Goal: Find specific page/section

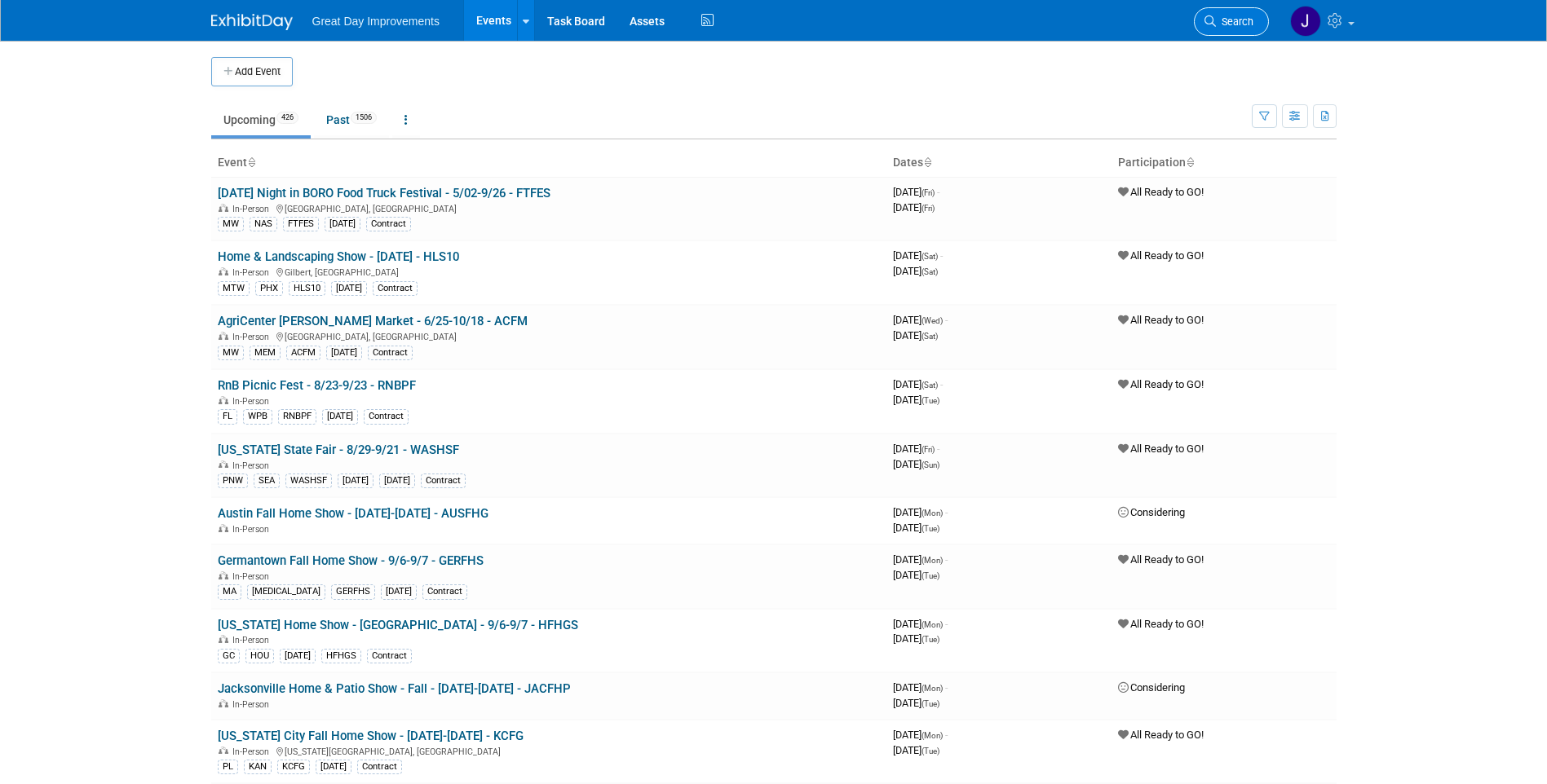
click at [1216, 21] on span "Search" at bounding box center [1234, 21] width 38 height 12
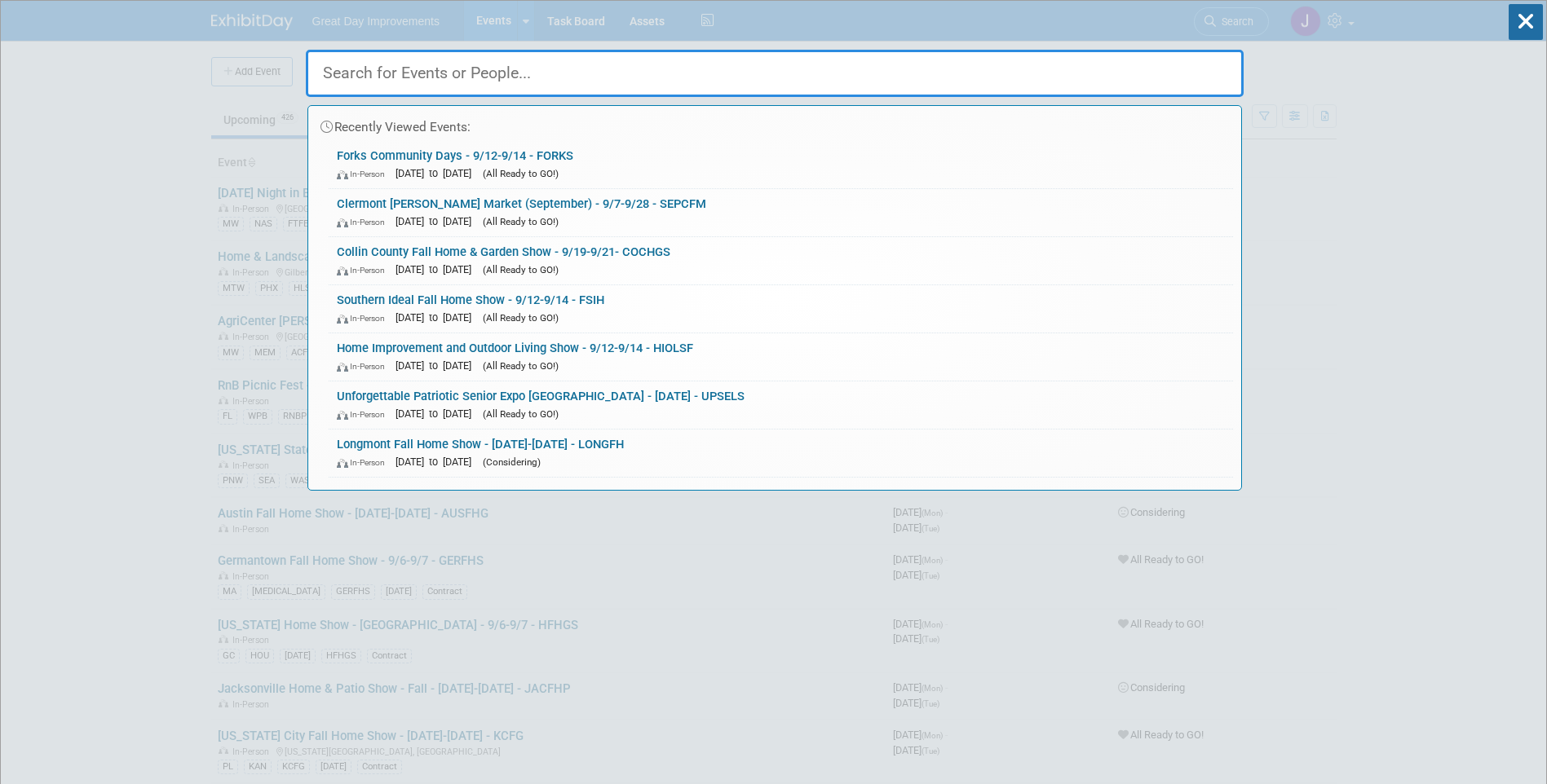
paste input "LROVMD"
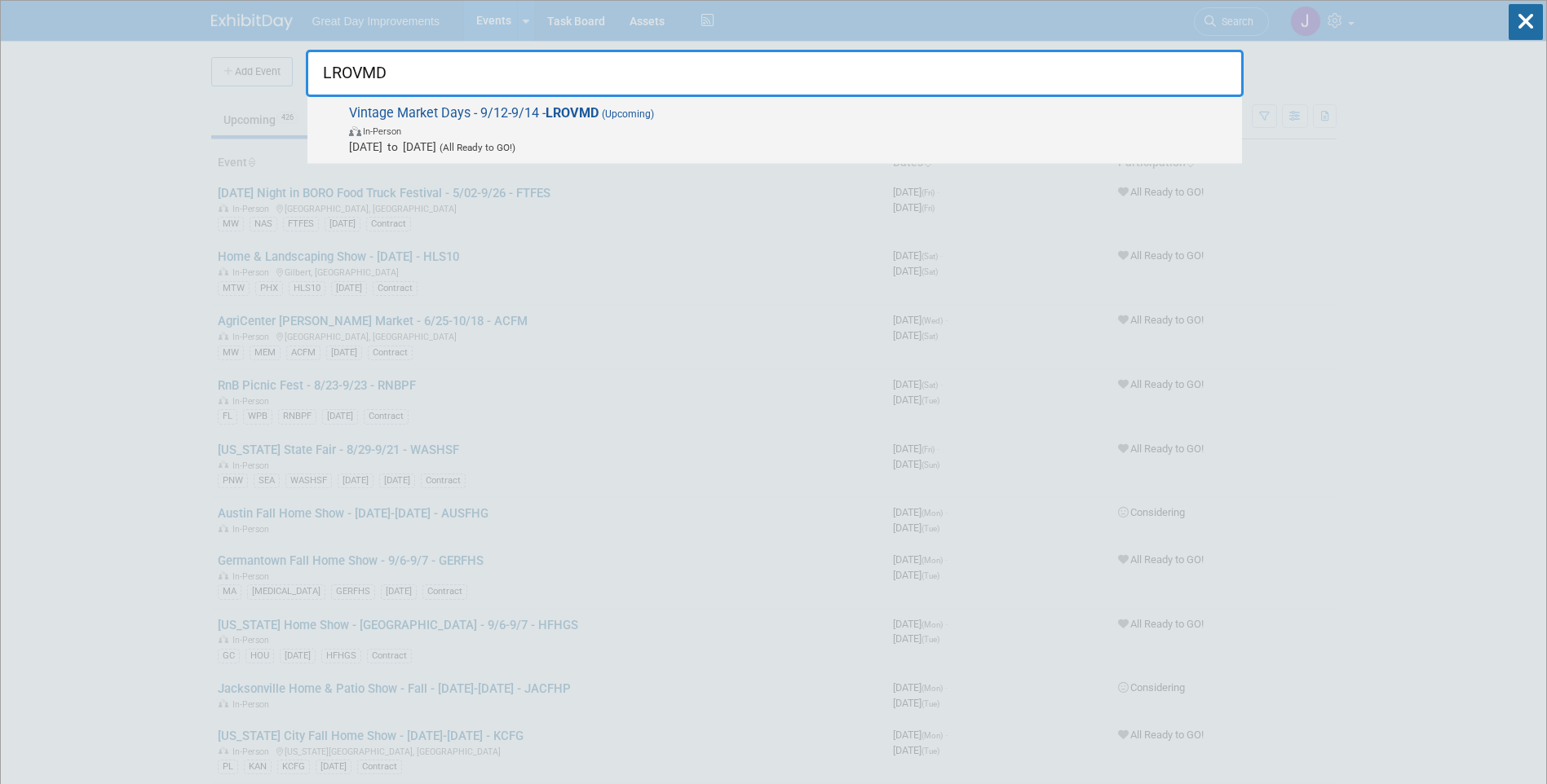
type input "LROVMD"
click at [525, 137] on span "In-Person" at bounding box center [791, 131] width 884 height 16
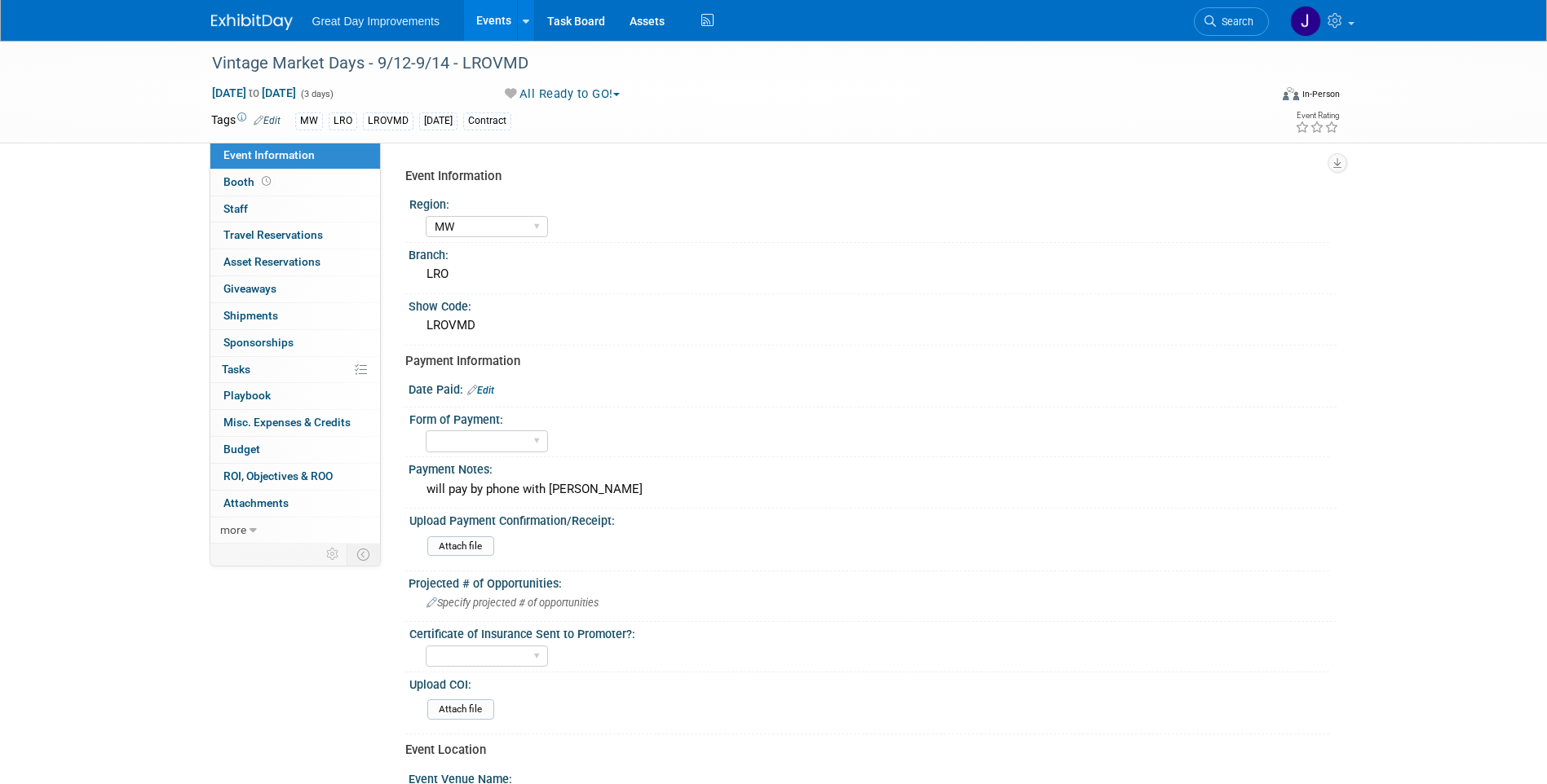
select select "MW"
click at [233, 61] on div "Vintage Market Days - 9/12-9/14 - LROVMD" at bounding box center [725, 63] width 1038 height 29
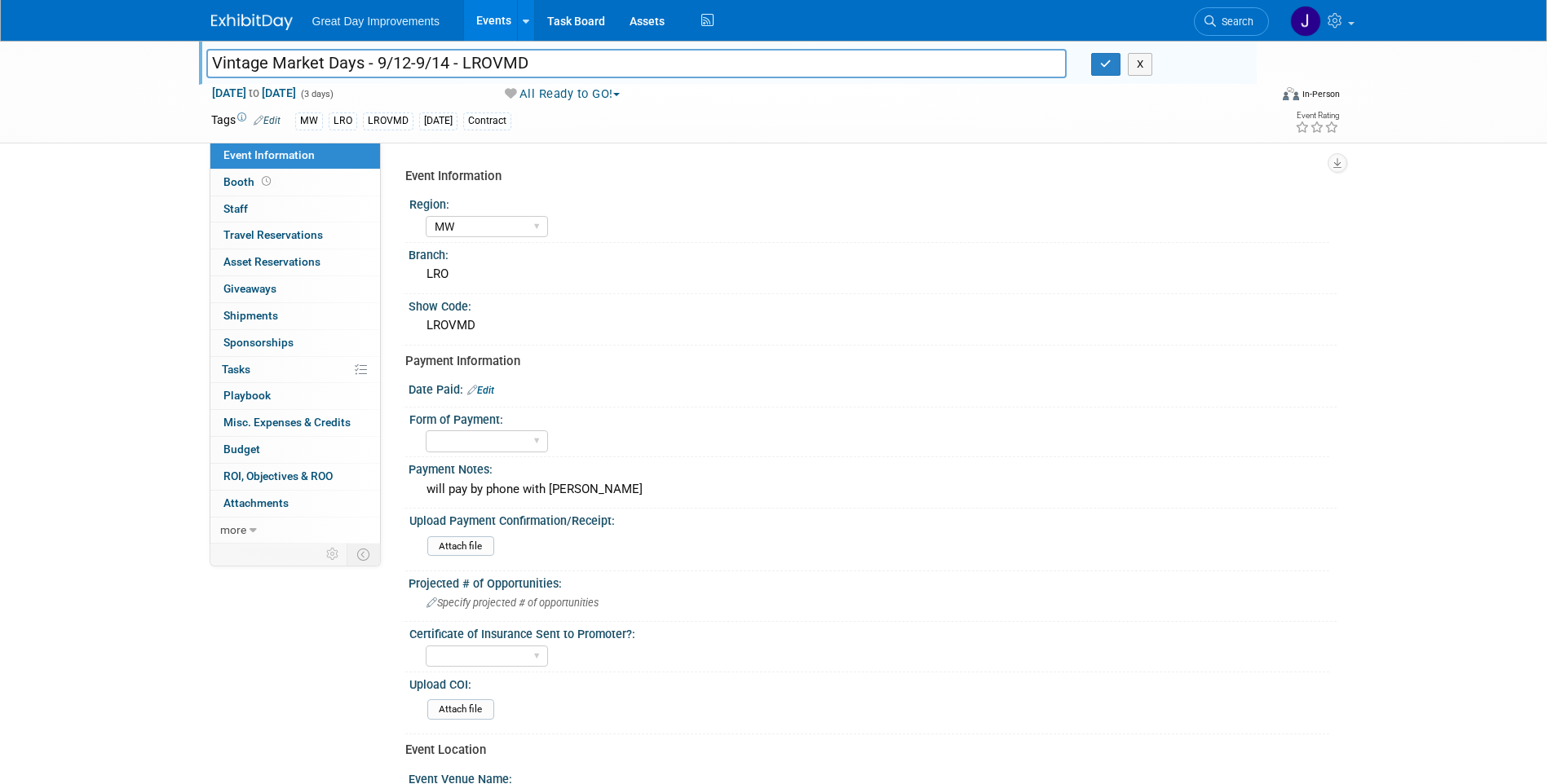
click at [330, 63] on input "Vintage Market Days - 9/12-9/14 - LROVMD" at bounding box center [636, 62] width 861 height 28
